Goal: Information Seeking & Learning: Learn about a topic

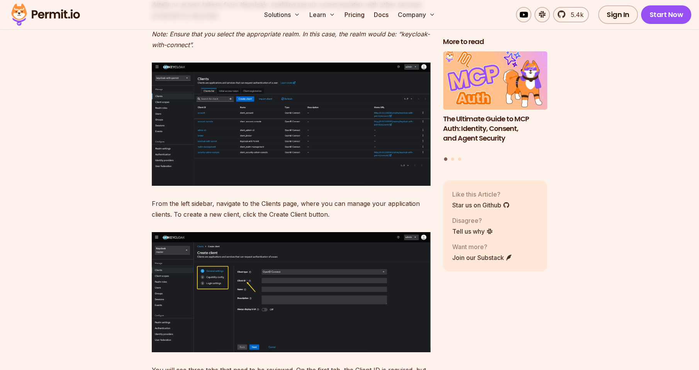
scroll to position [2972, 0]
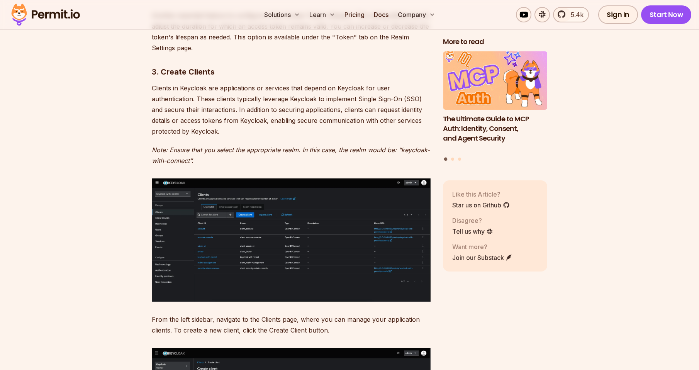
click at [362, 222] on img at bounding box center [291, 239] width 279 height 123
